Goal: Entertainment & Leisure: Browse casually

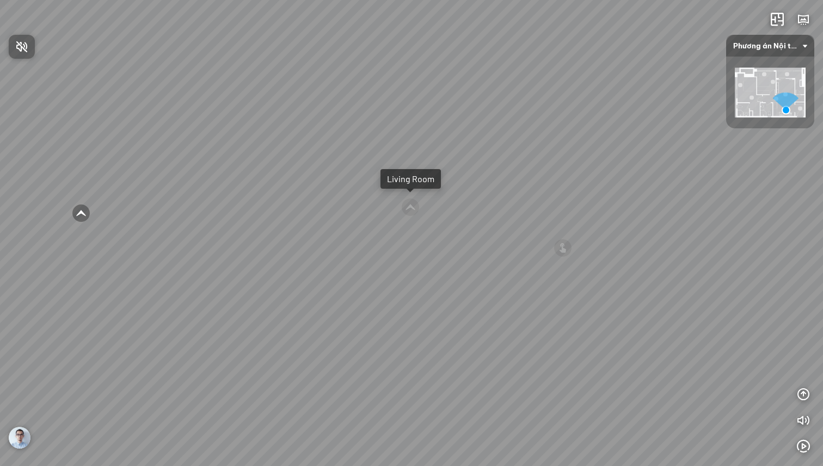
click at [15, 439] on div at bounding box center [411, 233] width 823 height 466
click at [22, 439] on img at bounding box center [20, 438] width 22 height 22
